Goal: Task Accomplishment & Management: Use online tool/utility

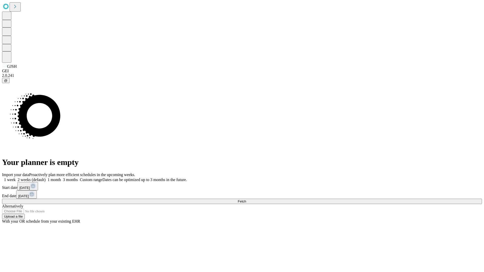
click at [246, 200] on span "Fetch" at bounding box center [242, 202] width 8 height 4
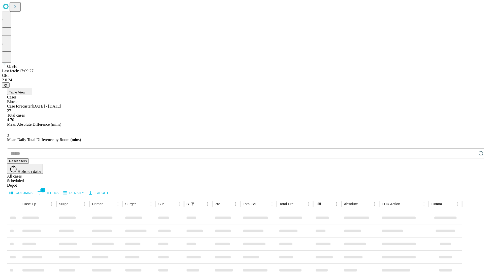
click at [471, 183] on div "Depot" at bounding box center [247, 185] width 480 height 5
